Goal: Ask a question

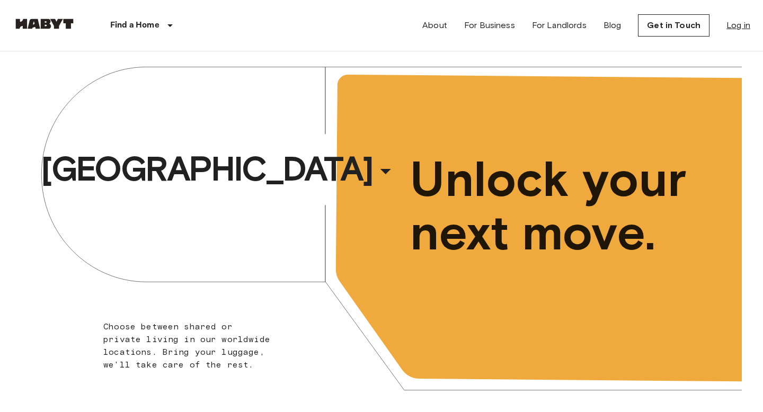
click at [739, 30] on link "Log in" at bounding box center [738, 25] width 24 height 13
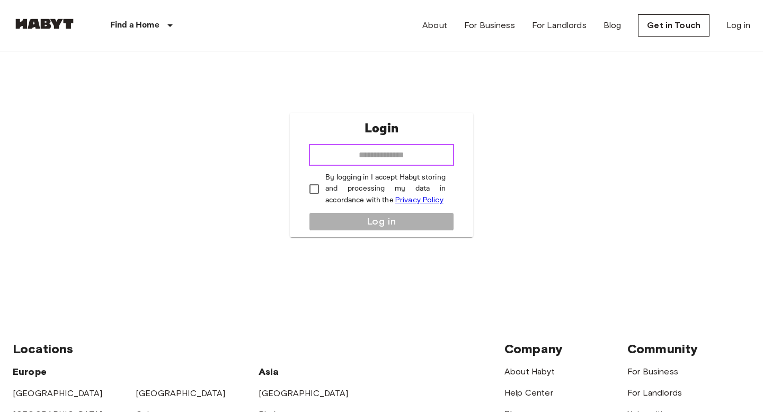
click at [372, 156] on input "email" at bounding box center [381, 155] width 145 height 21
type input "**********"
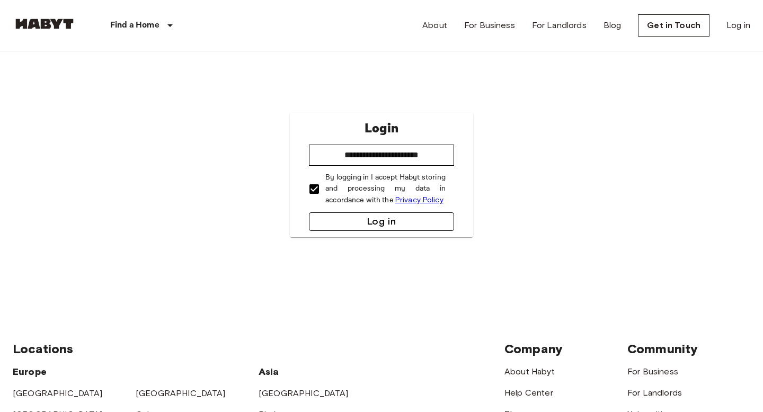
click at [336, 218] on button "Log in" at bounding box center [381, 221] width 145 height 19
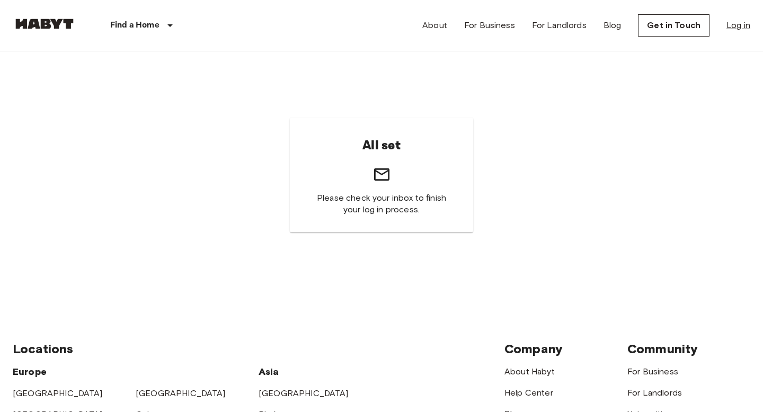
click at [743, 26] on link "Log in" at bounding box center [738, 25] width 24 height 13
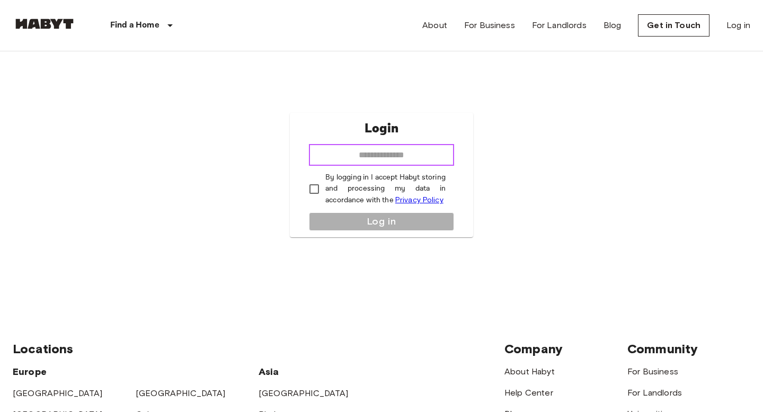
click at [334, 157] on input "email" at bounding box center [381, 155] width 145 height 21
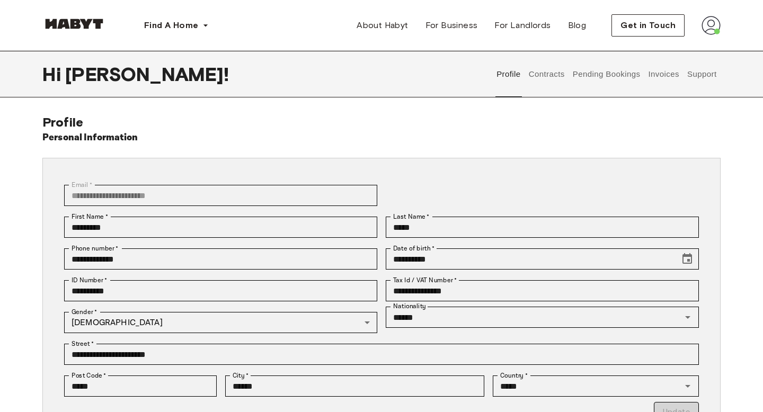
click at [710, 64] on button "Support" at bounding box center [701, 74] width 32 height 47
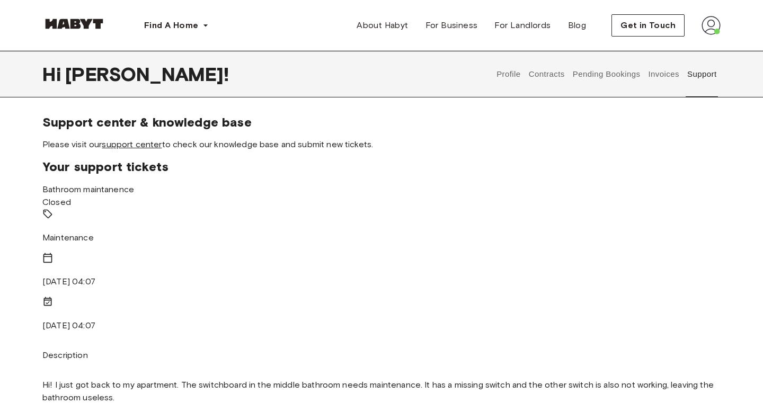
click at [152, 149] on link "support center" at bounding box center [132, 144] width 60 height 10
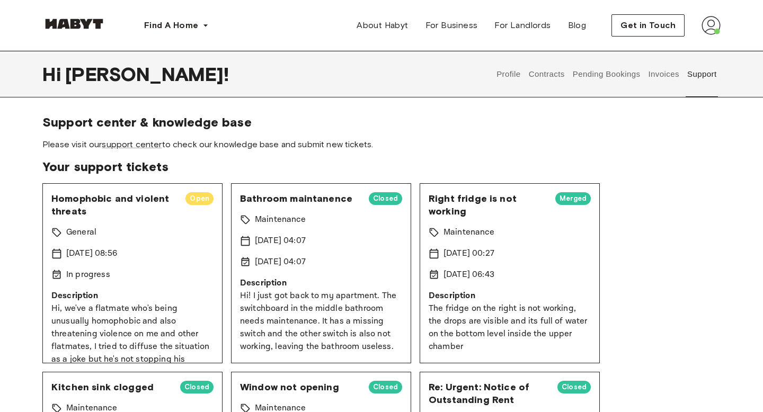
click at [117, 217] on span "Homophobic and violent threats" at bounding box center [114, 204] width 126 height 25
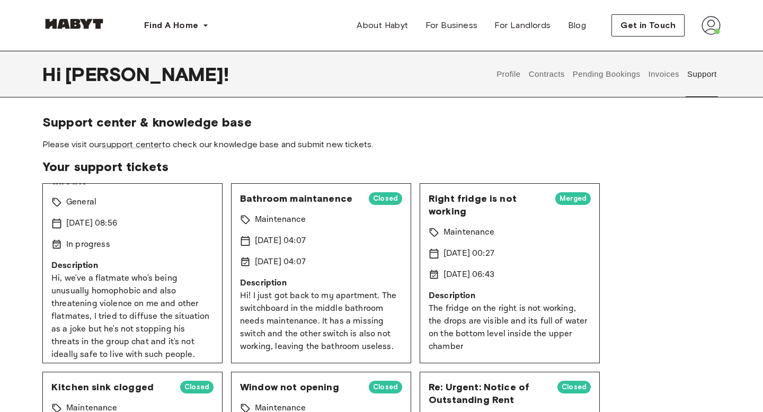
scroll to position [37, 0]
